Goal: Information Seeking & Learning: Stay updated

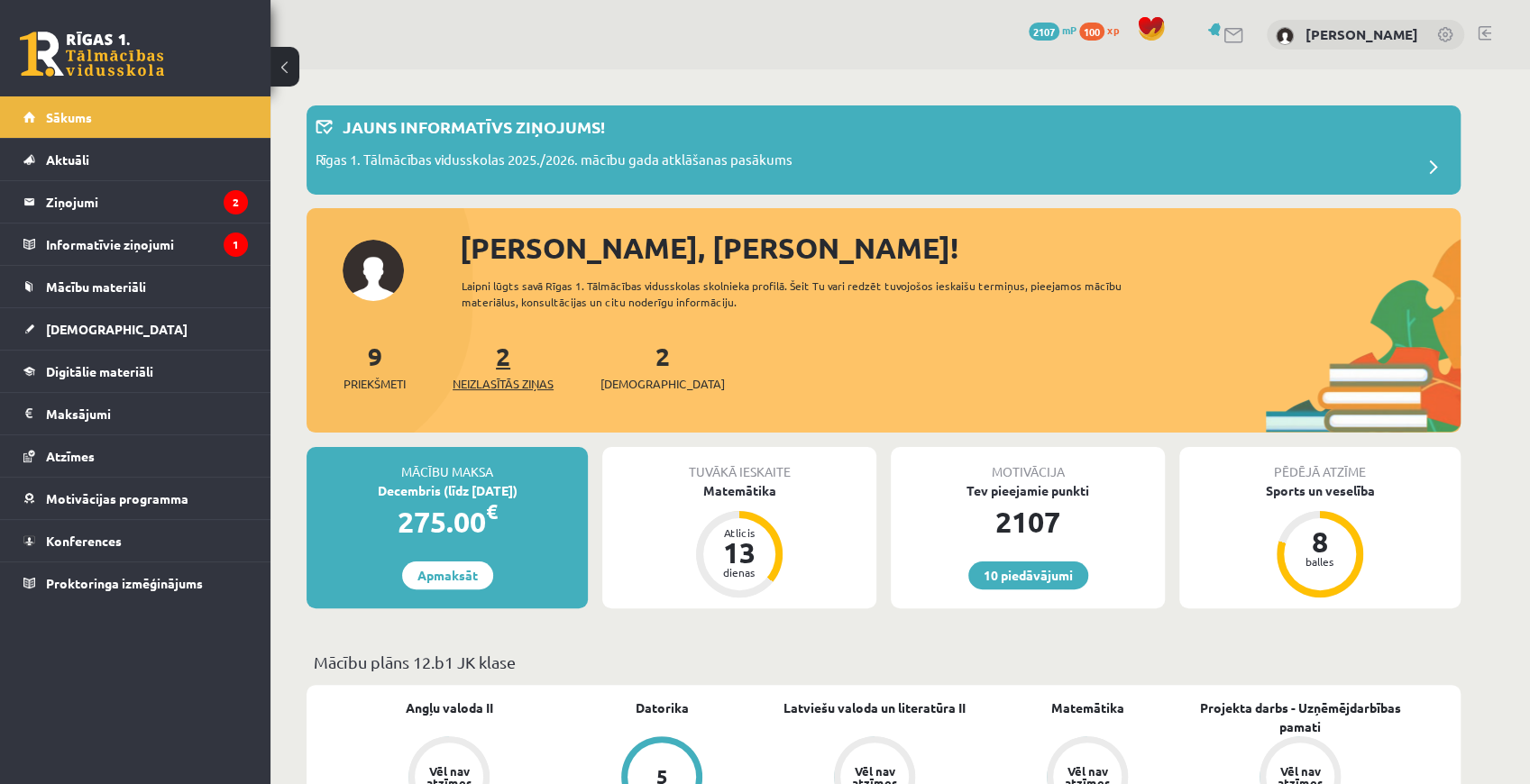
click at [517, 380] on span "Neizlasītās ziņas" at bounding box center [502, 383] width 101 height 18
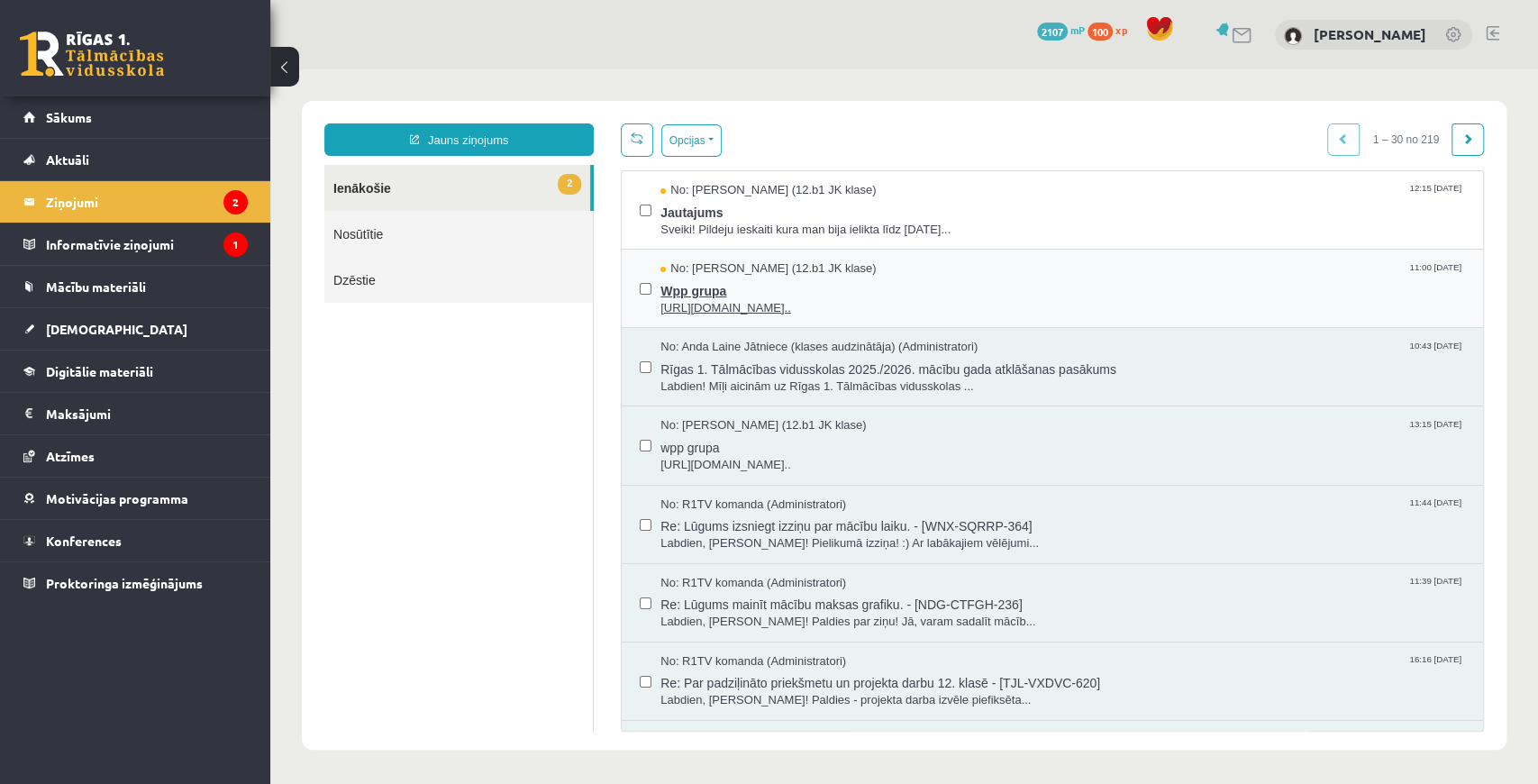
click at [714, 294] on span "Wpp grupa" at bounding box center [1063, 288] width 805 height 22
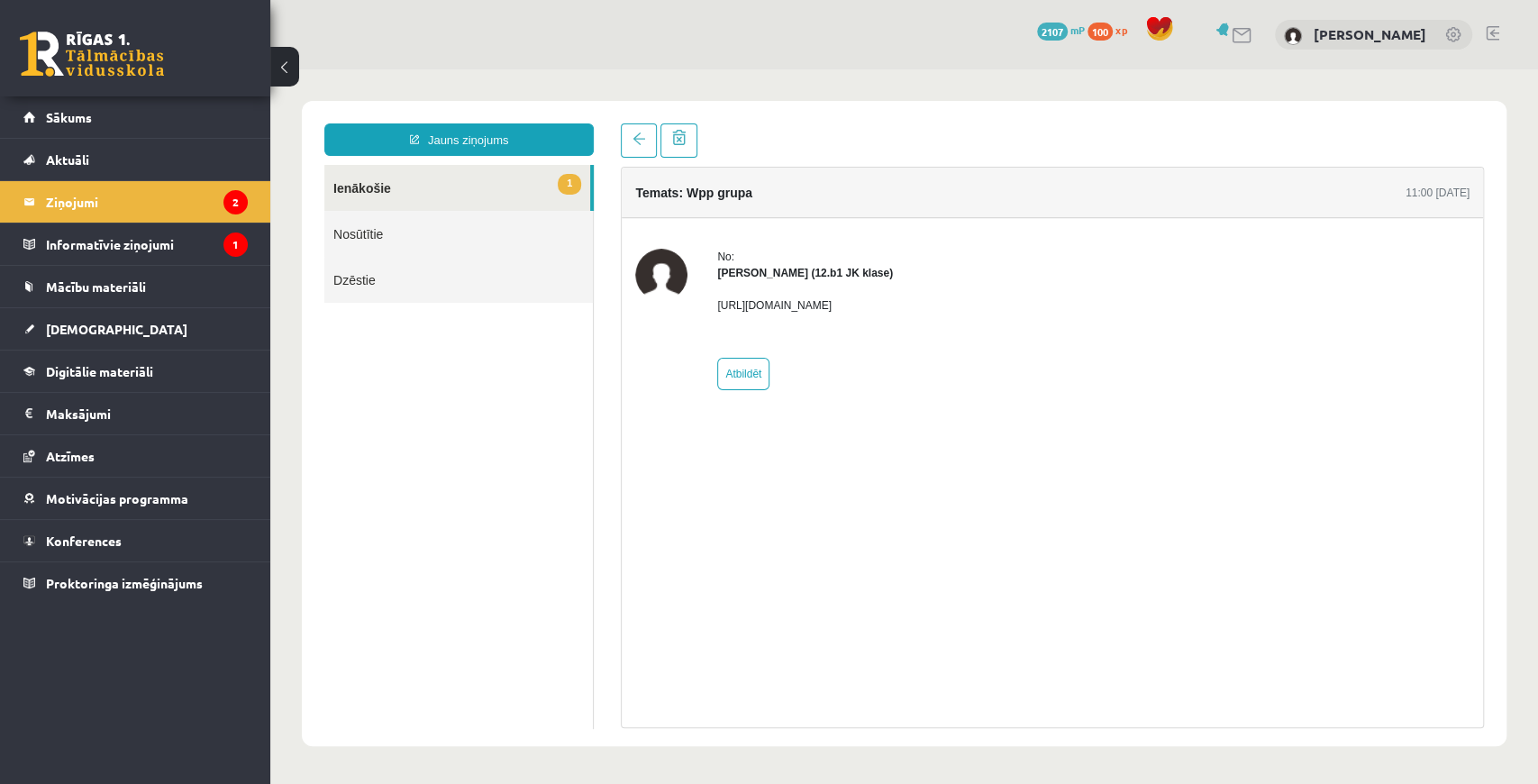
click at [479, 176] on link "1 Ienākošie" at bounding box center [457, 188] width 265 height 46
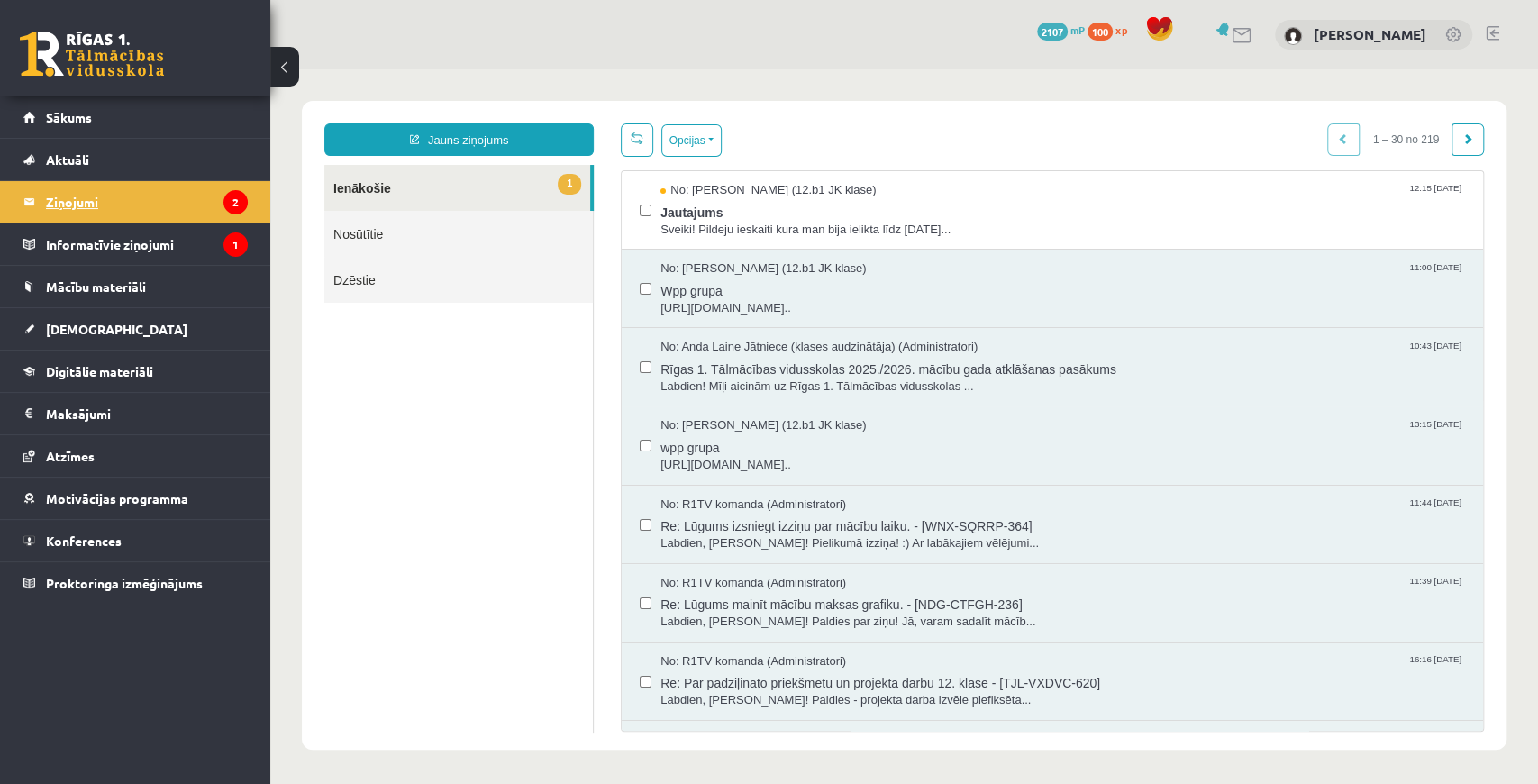
click at [177, 205] on legend "Ziņojumi 2" at bounding box center [147, 202] width 202 height 42
click at [665, 196] on span "No: Jelizaveta Daņevska (12.b1 JK klase)" at bounding box center [768, 190] width 215 height 18
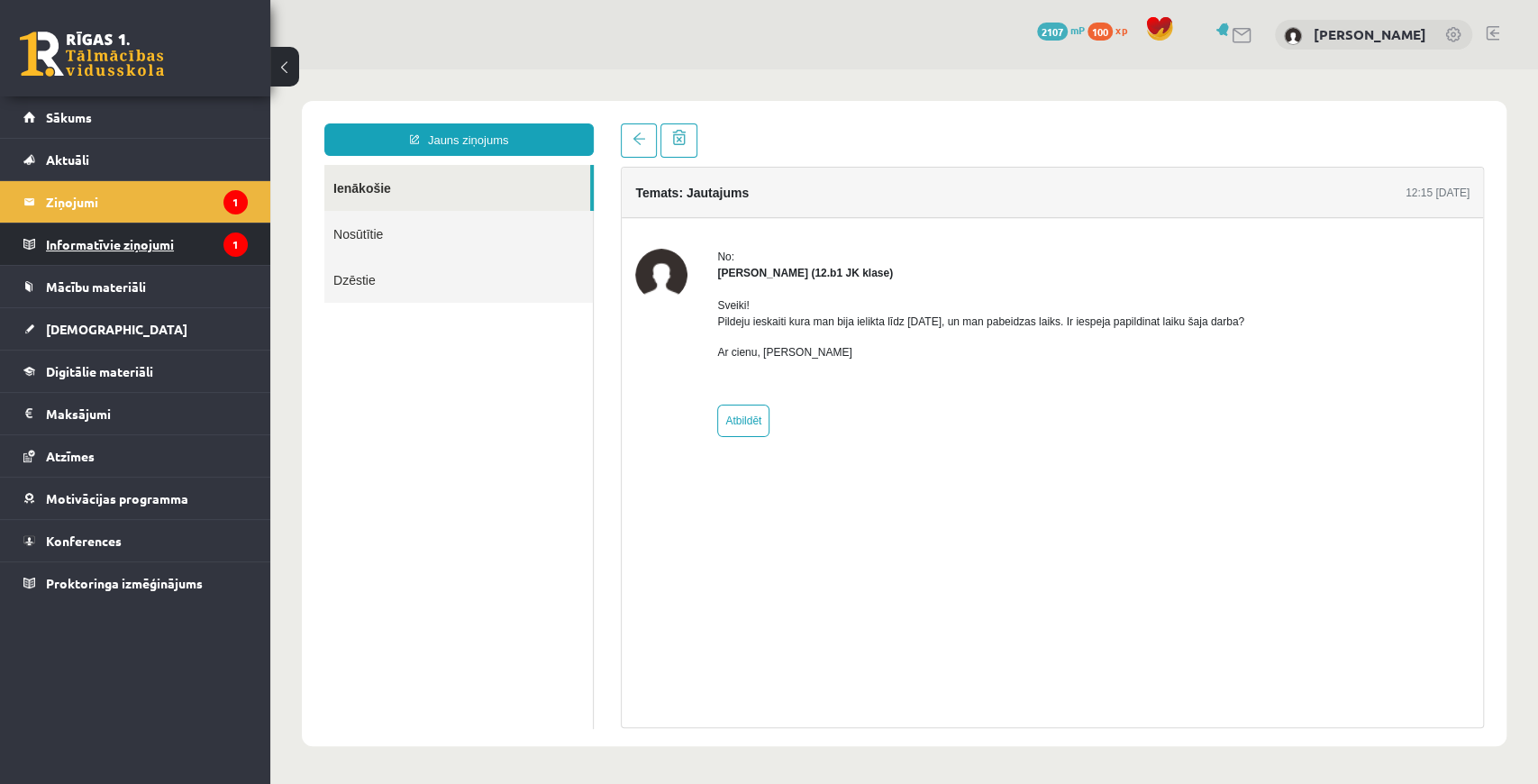
click at [164, 236] on legend "Informatīvie ziņojumi 1" at bounding box center [147, 244] width 202 height 42
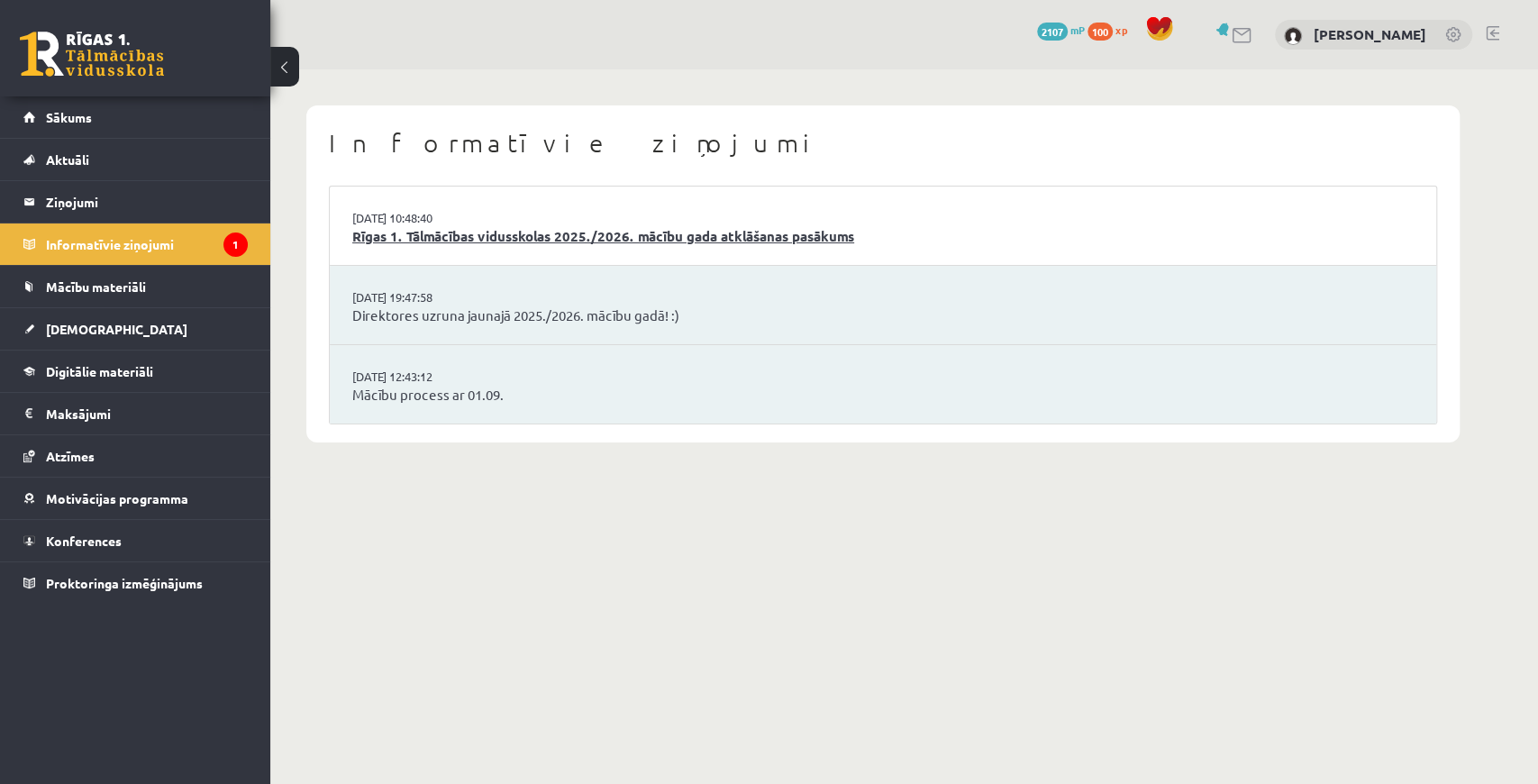
click at [382, 231] on link "Rīgas 1. Tālmācības vidusskolas 2025./2026. mācību gada atklāšanas pasākums" at bounding box center [883, 237] width 1062 height 20
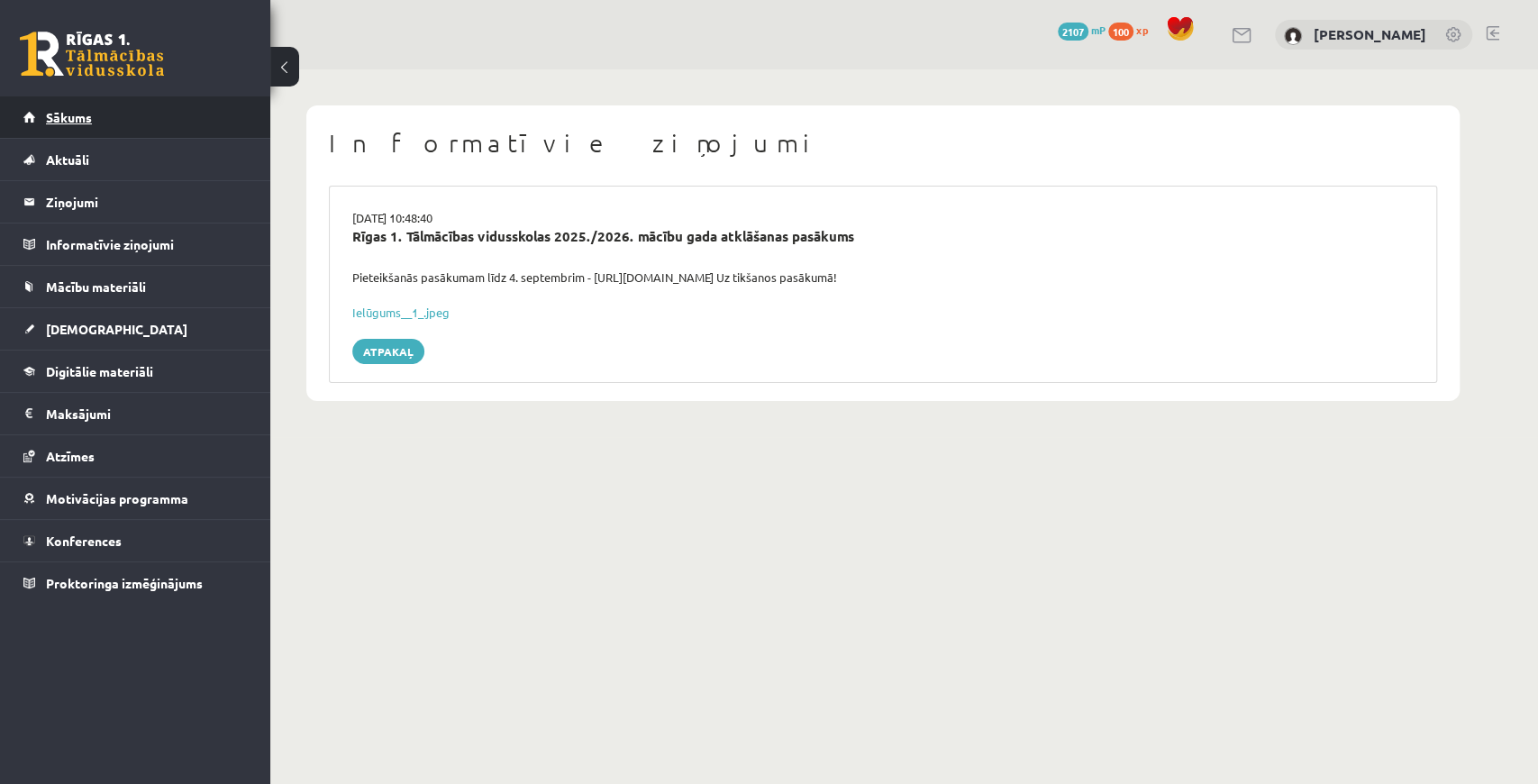
click at [115, 119] on link "Sākums" at bounding box center [135, 116] width 225 height 42
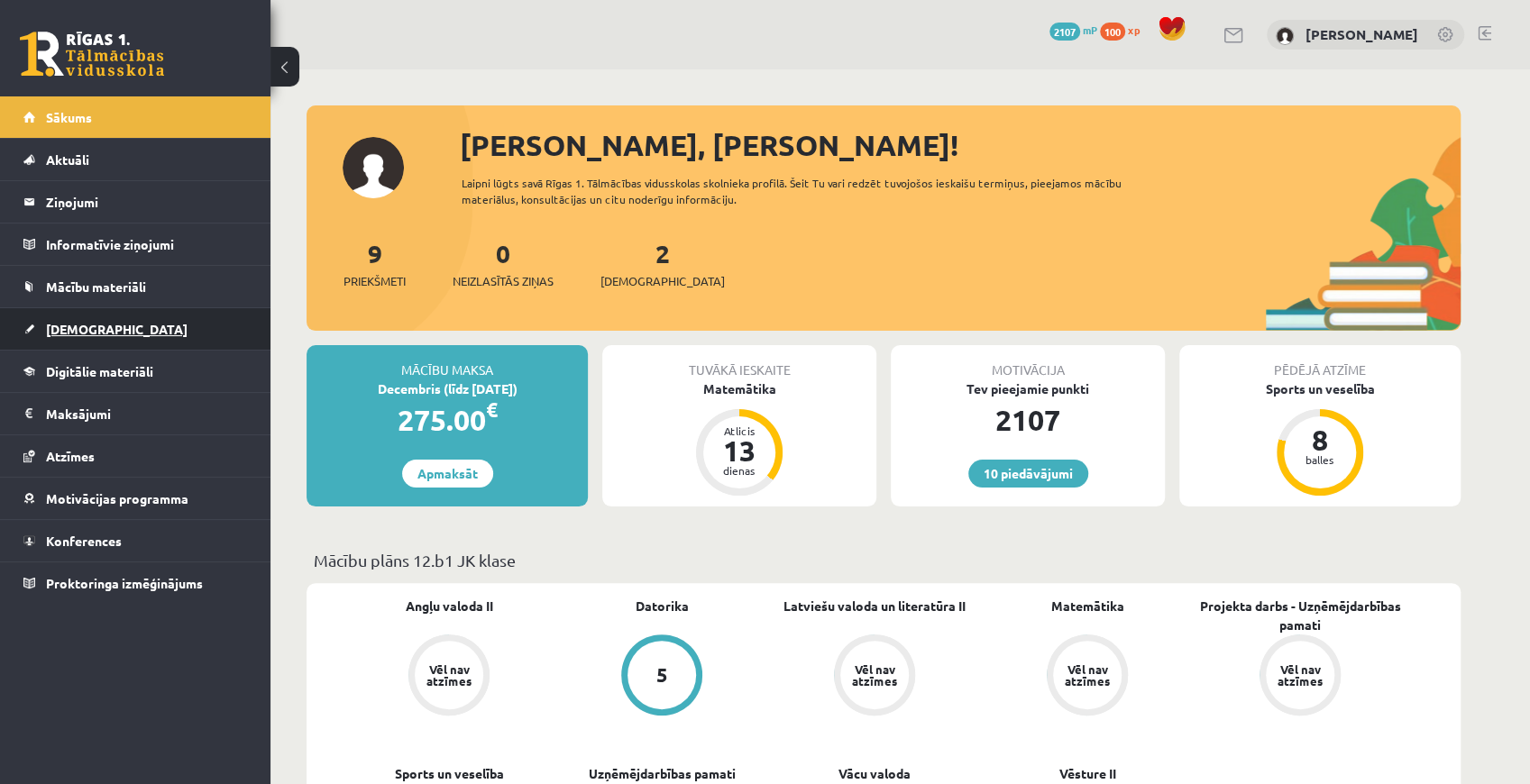
click at [32, 328] on link "[DEMOGRAPHIC_DATA]" at bounding box center [135, 328] width 225 height 42
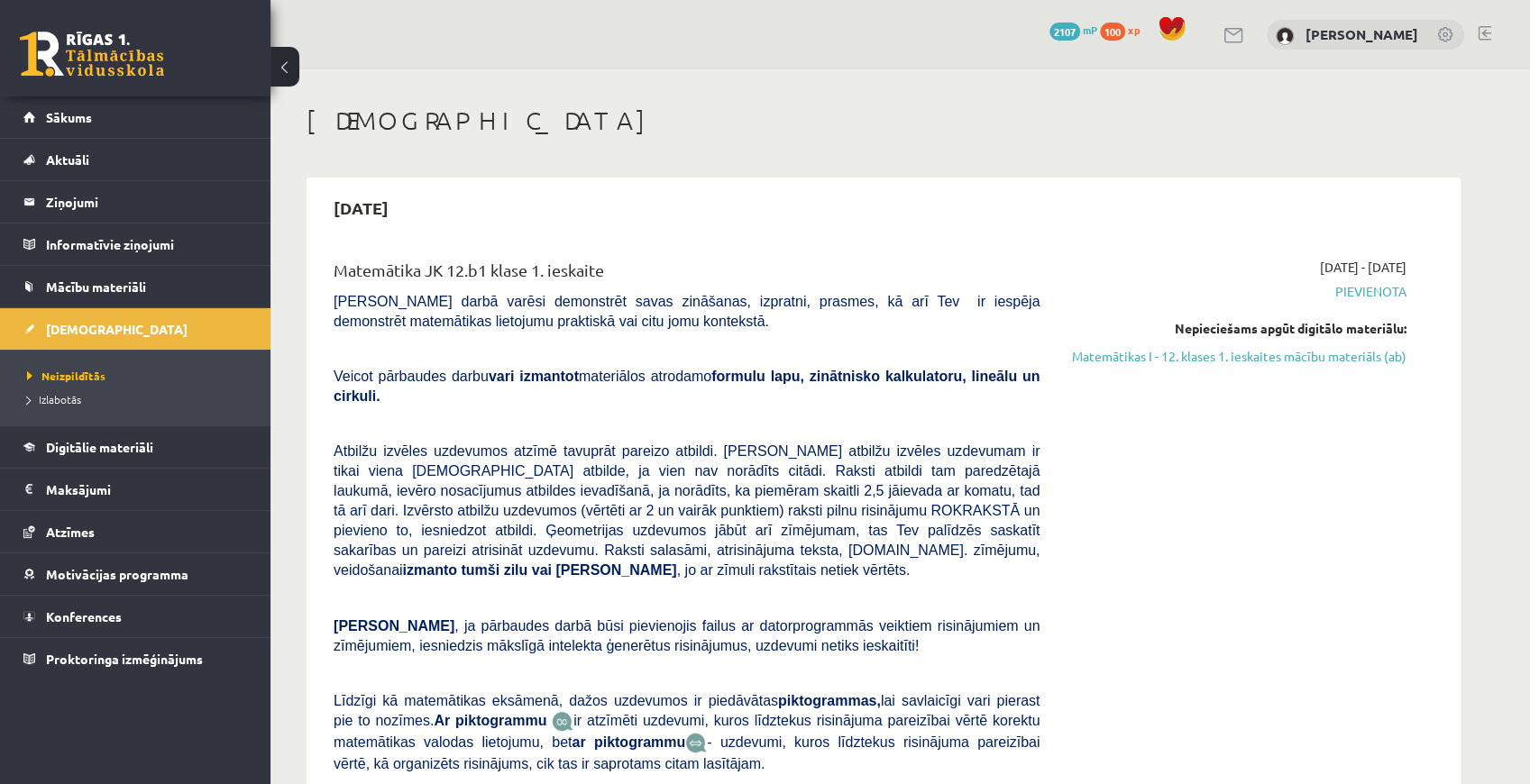
scroll to position [900, 0]
